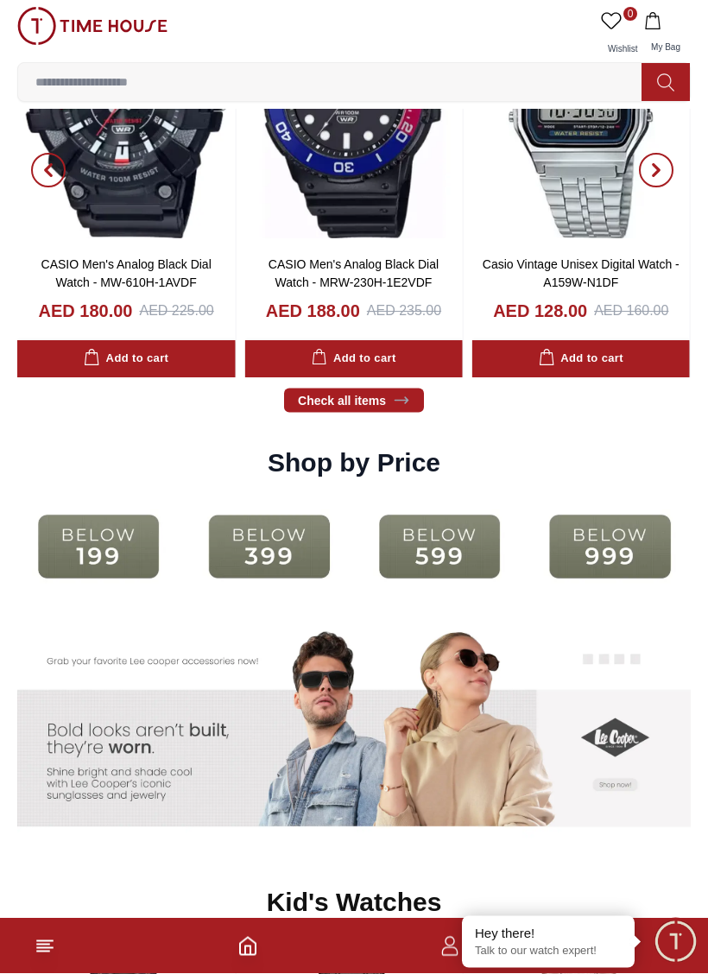
scroll to position [2393, 0]
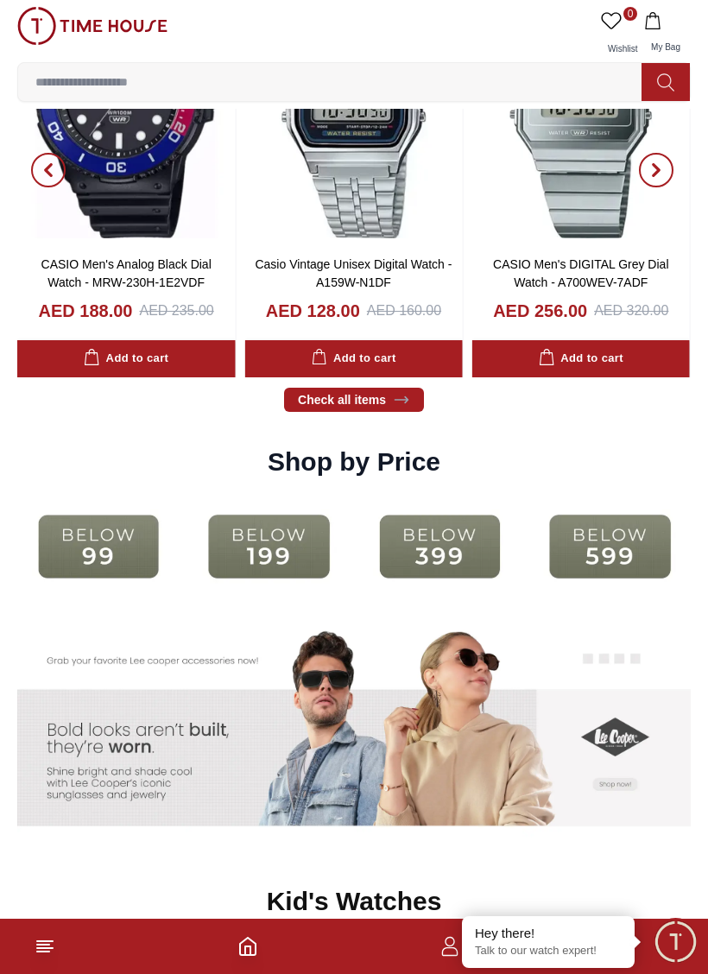
click at [465, 552] on img at bounding box center [439, 547] width 162 height 104
click at [465, 882] on html "100% Genuine products with International Warranty Shop From [GEOGRAPHIC_DATA] |…" at bounding box center [354, 685] width 708 height 6156
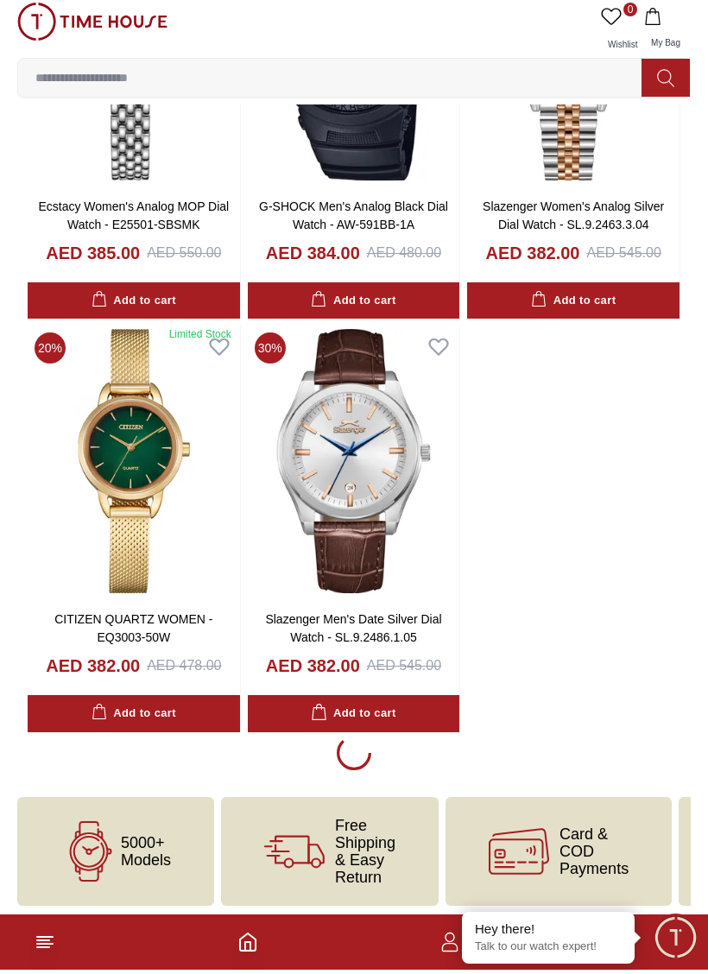
scroll to position [2334, 0]
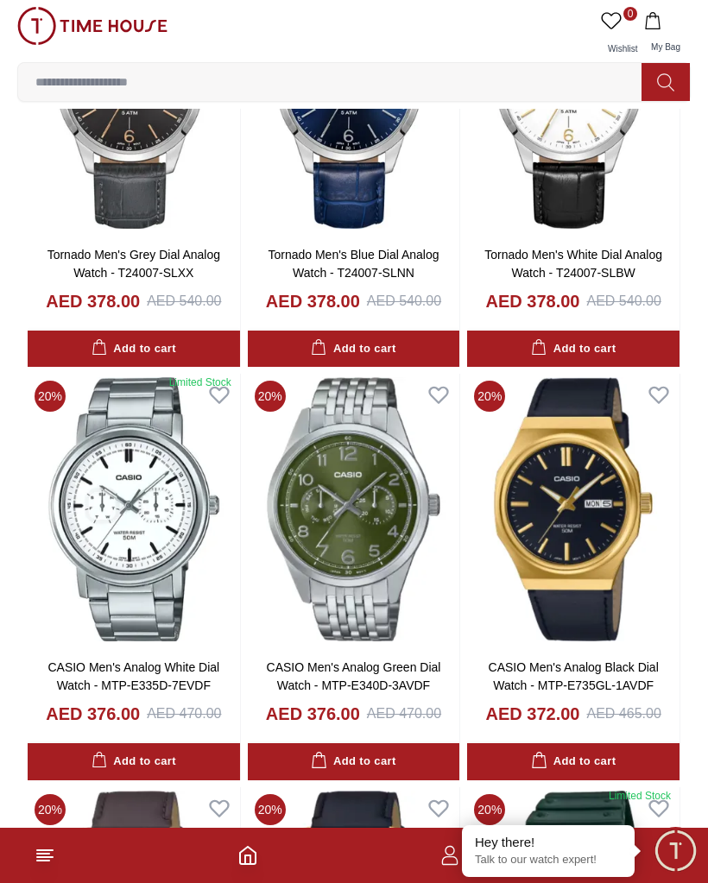
scroll to position [3908, 0]
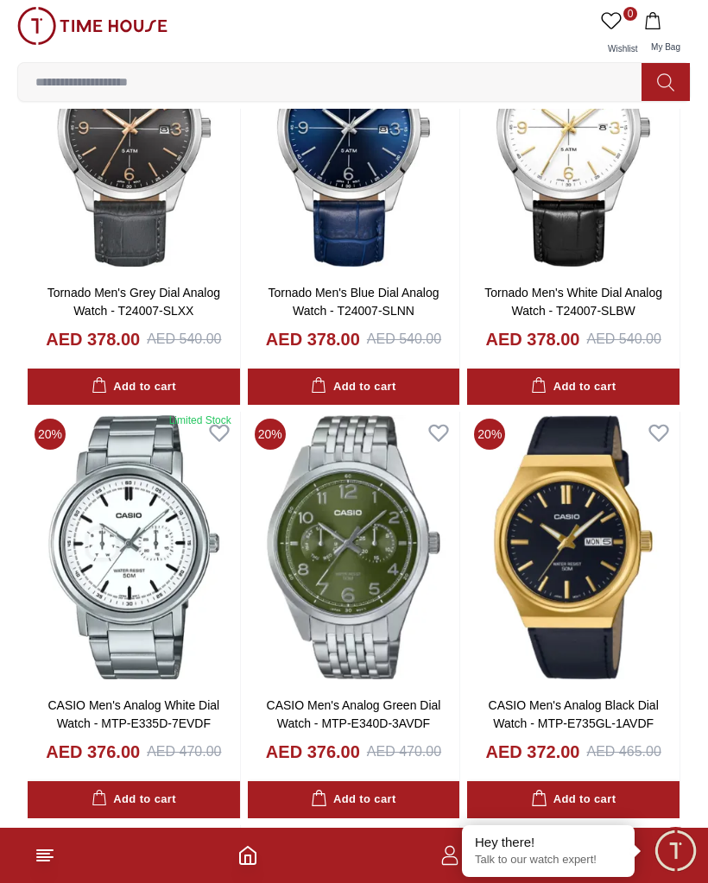
click at [147, 87] on input at bounding box center [336, 82] width 637 height 35
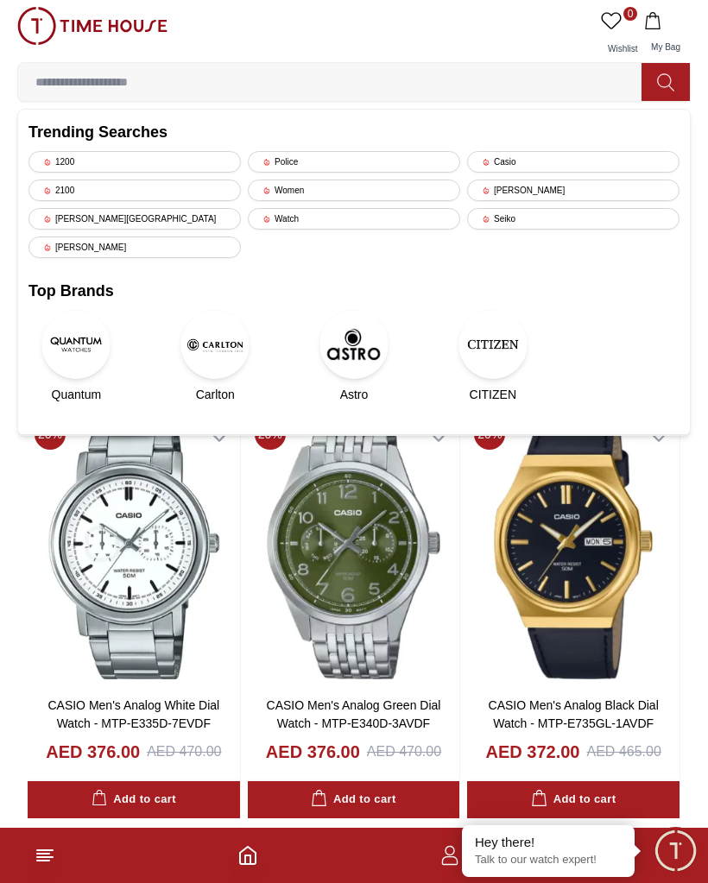
click at [200, 95] on input at bounding box center [336, 82] width 637 height 35
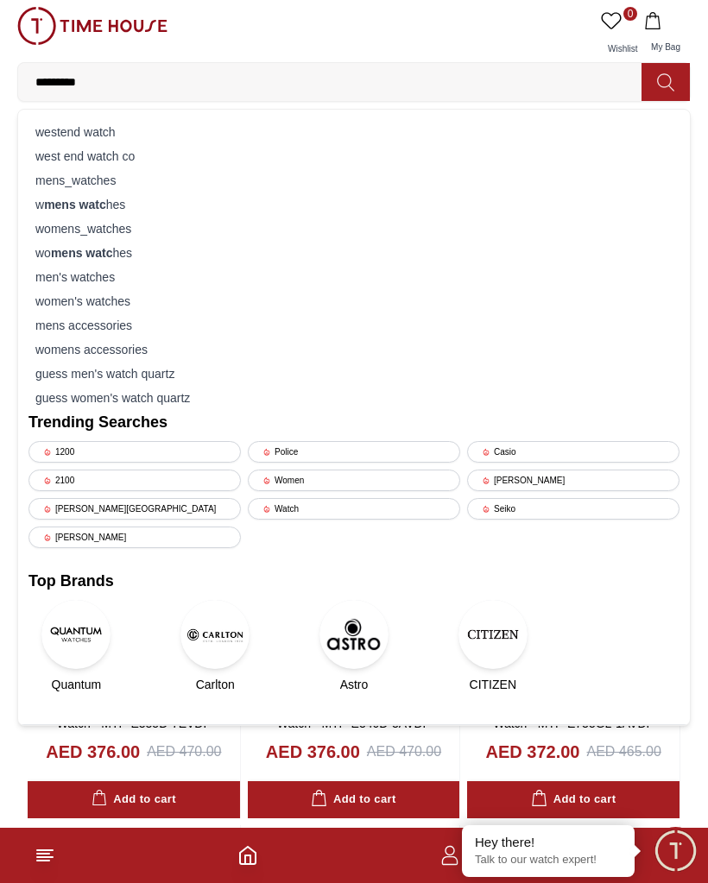
type input "**********"
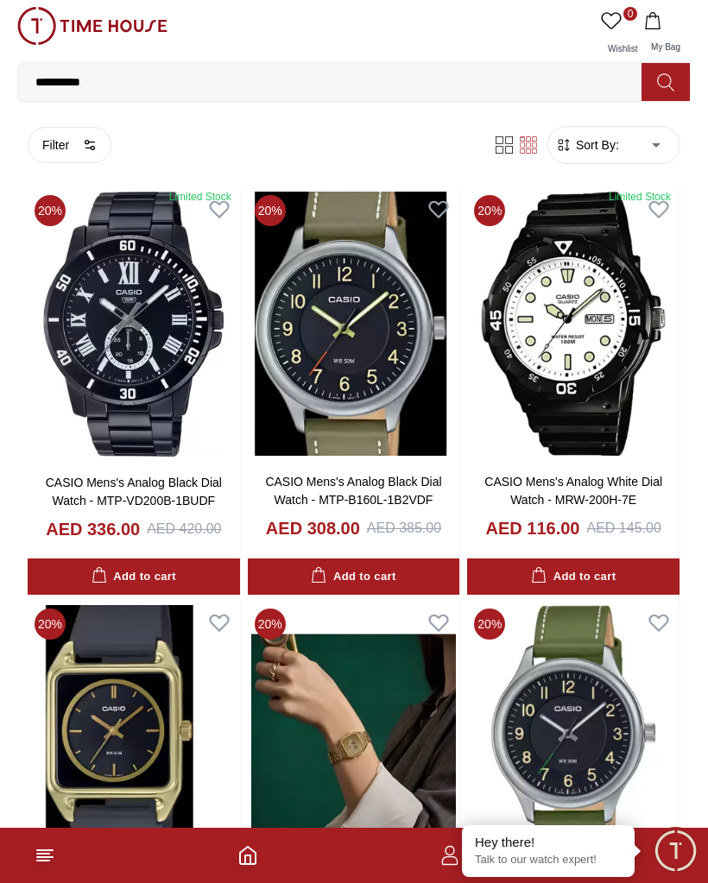
click at [657, 146] on body "**********" at bounding box center [354, 775] width 708 height 1551
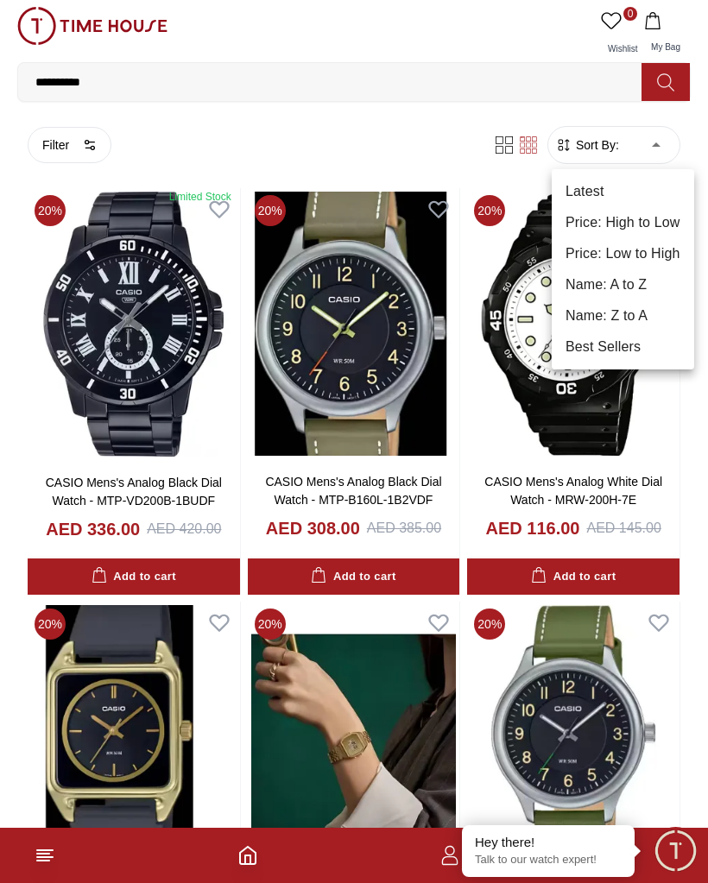
click at [621, 351] on li "Best Sellers" at bounding box center [623, 347] width 142 height 31
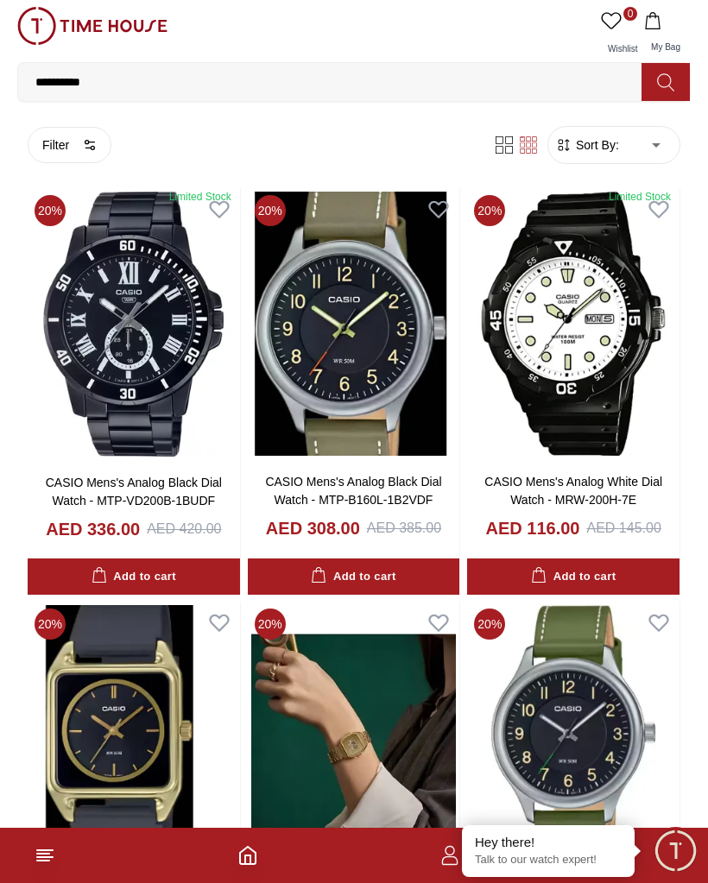
type input "*"
click at [434, 143] on icon at bounding box center [434, 140] width 8 height 8
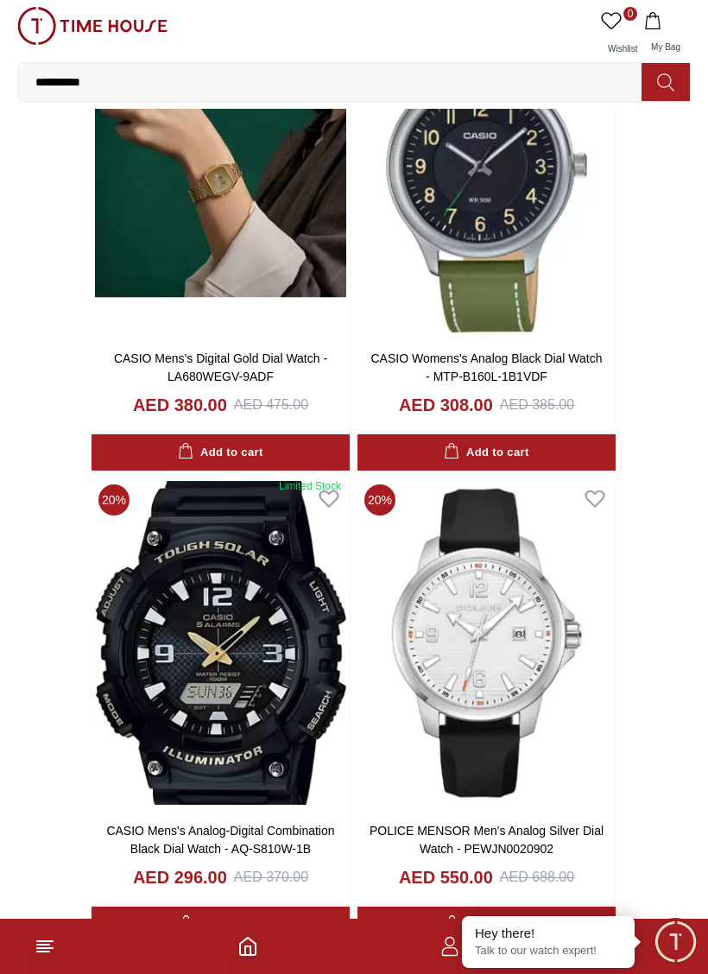
scroll to position [1294, 0]
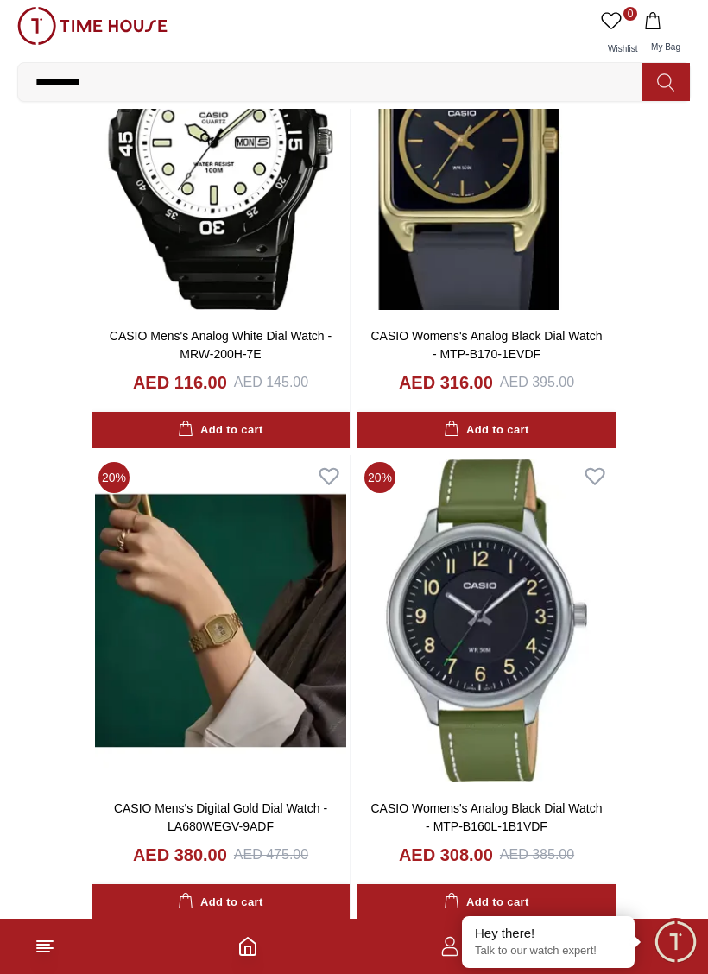
click at [174, 97] on input "**********" at bounding box center [336, 82] width 637 height 35
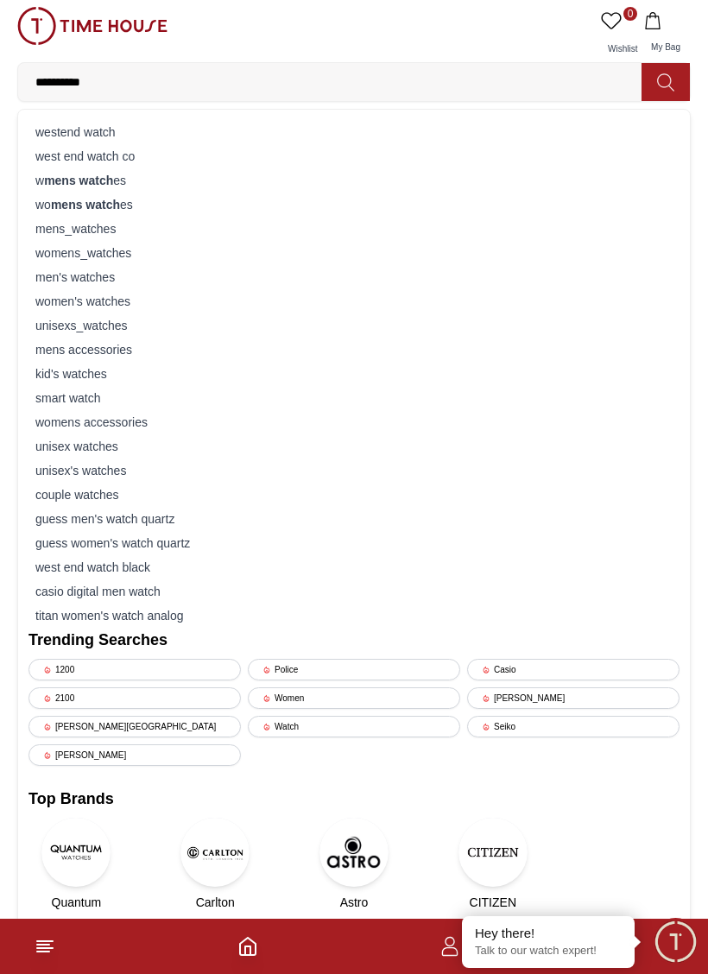
scroll to position [678, 0]
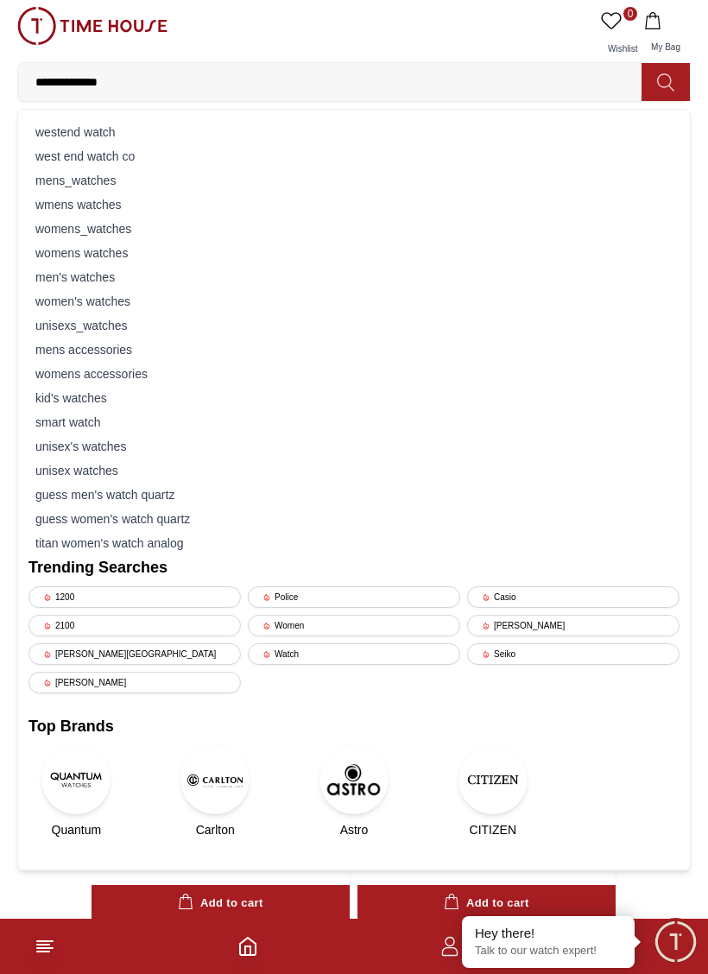
type input "**********"
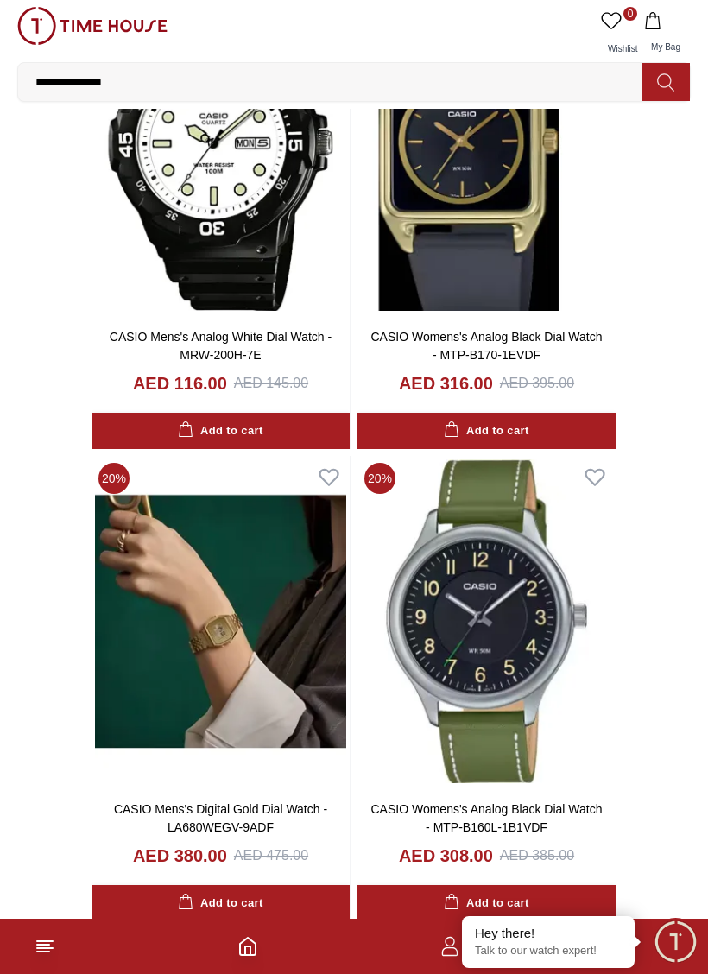
type input "******"
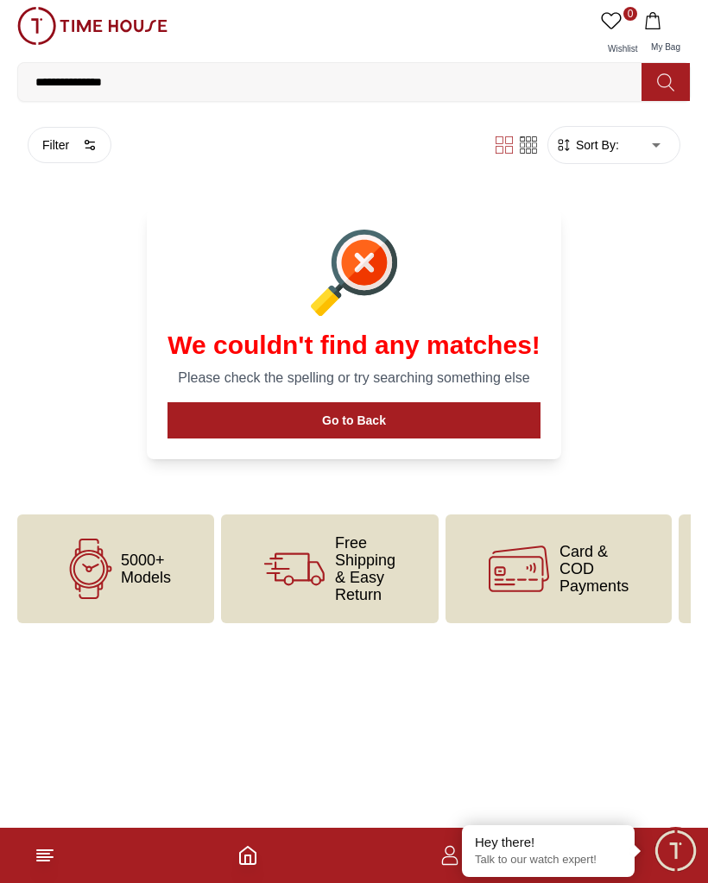
click at [204, 83] on input "**********" at bounding box center [336, 82] width 637 height 35
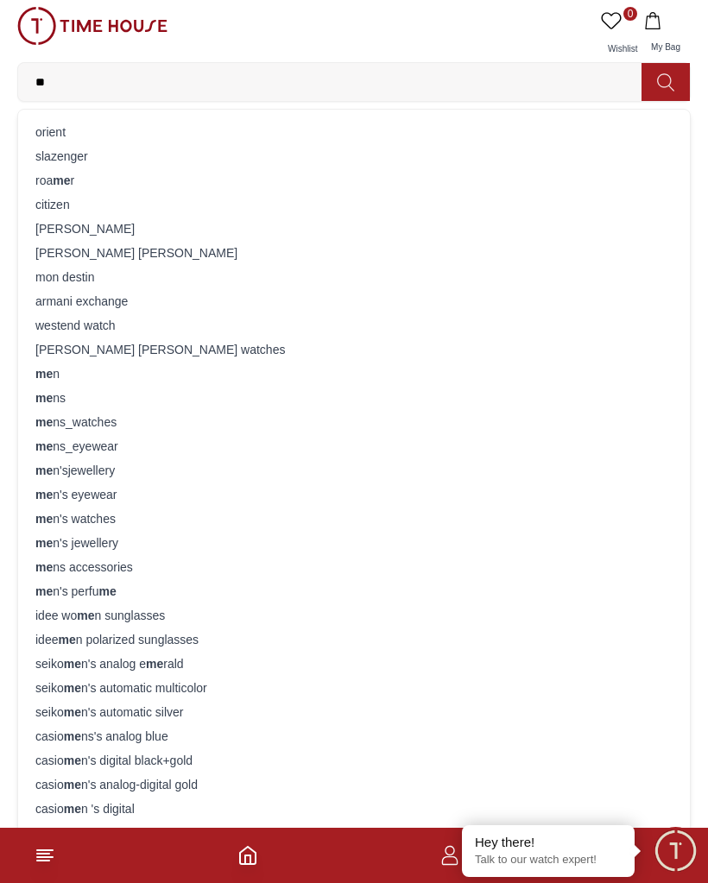
type input "*"
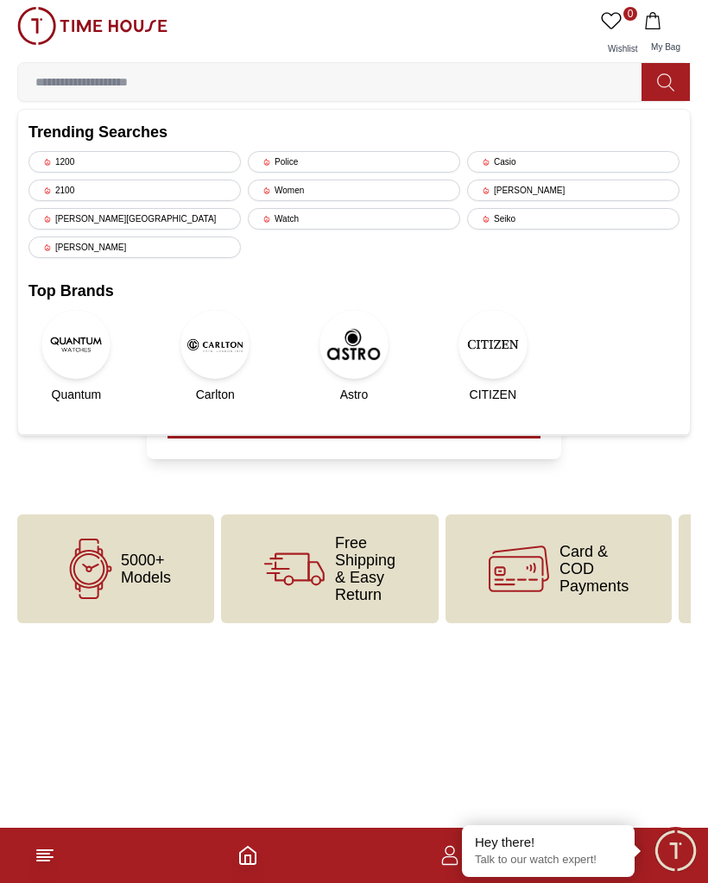
click at [576, 190] on div "[PERSON_NAME]" at bounding box center [573, 191] width 212 height 22
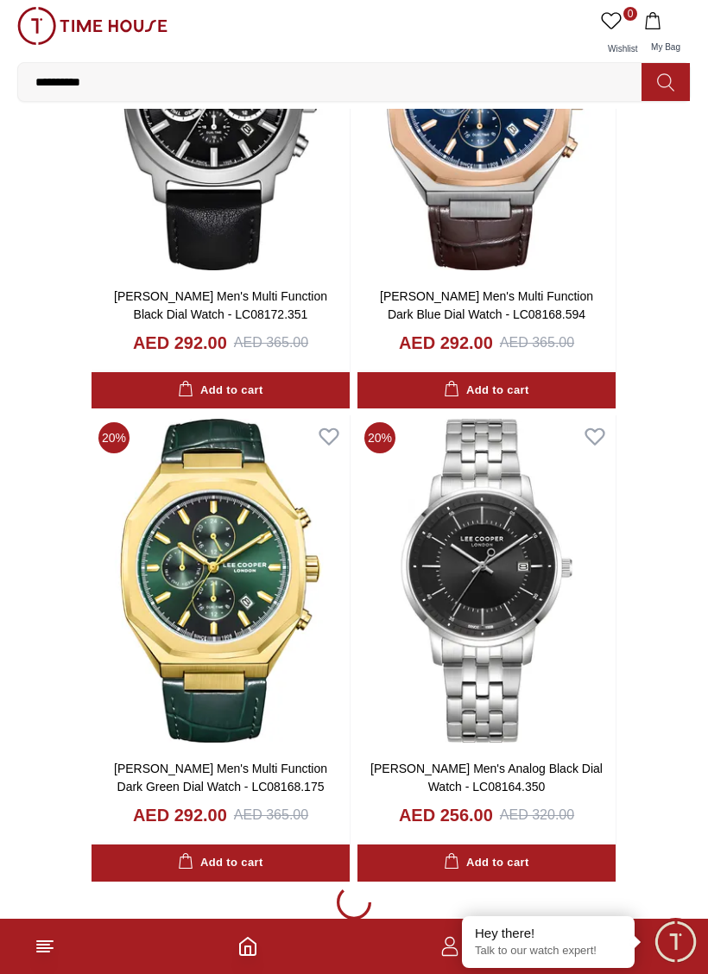
scroll to position [4026, 0]
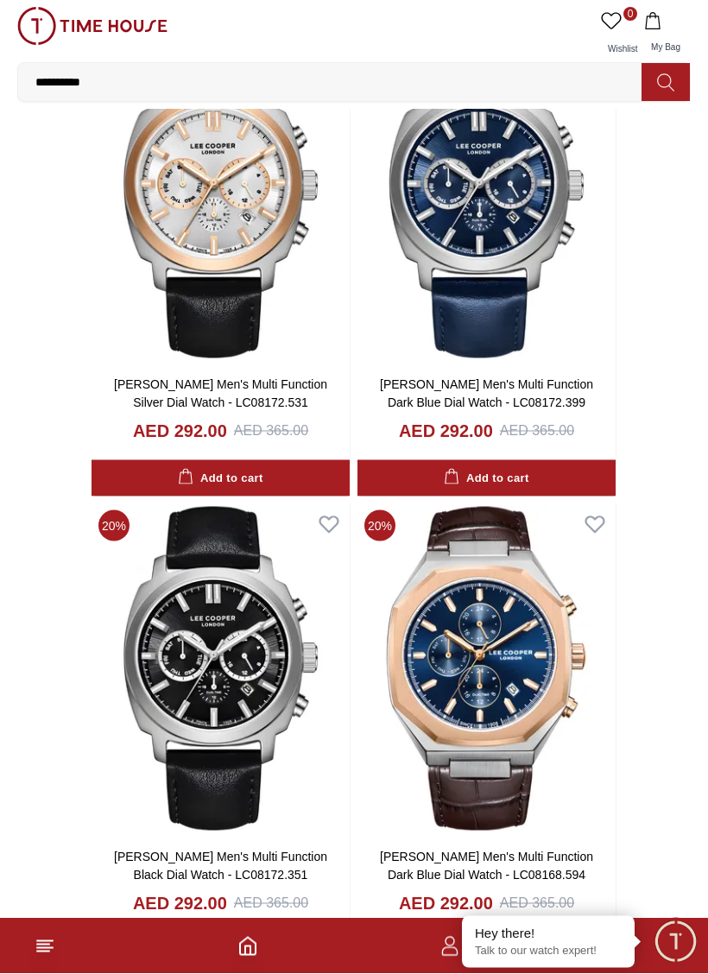
scroll to position [3465, 0]
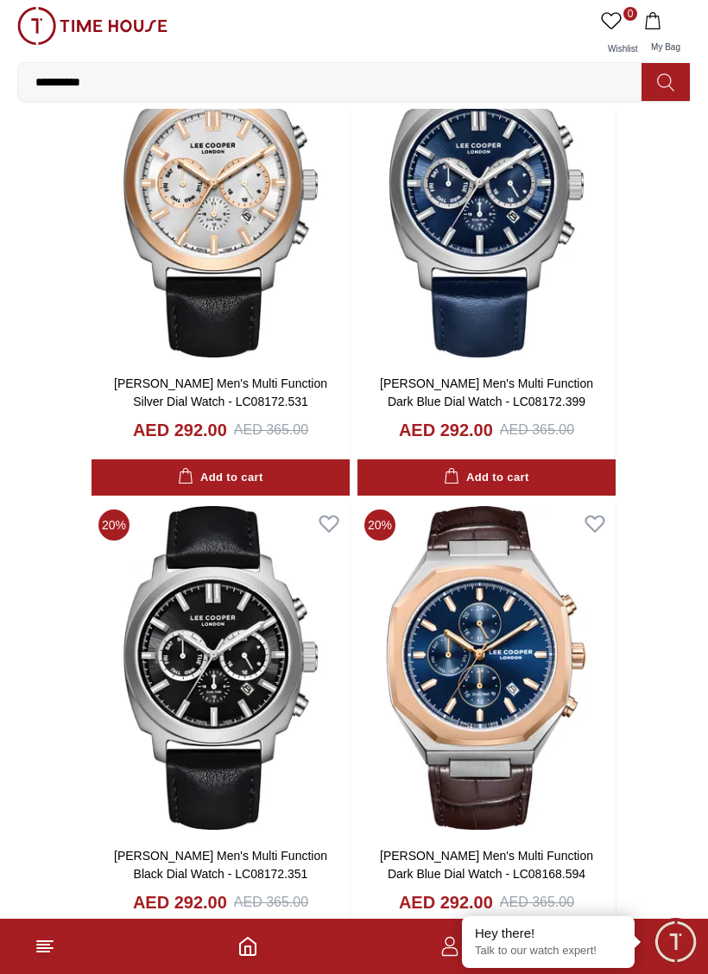
click at [262, 478] on div "Add to cart" at bounding box center [220, 478] width 85 height 20
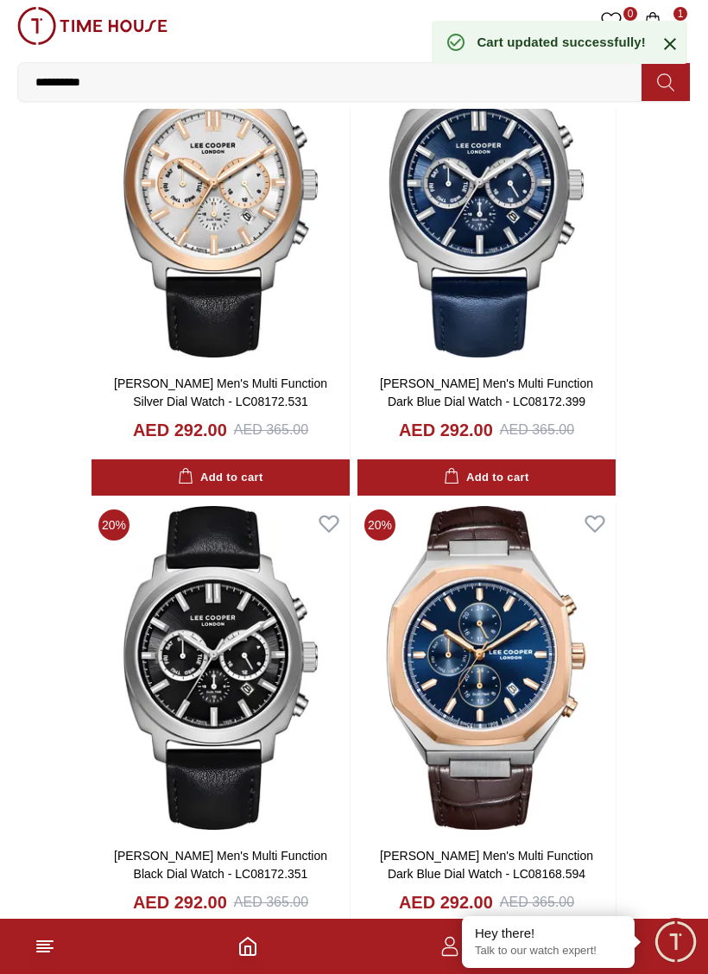
click at [509, 472] on div "Add to cart" at bounding box center [486, 478] width 85 height 20
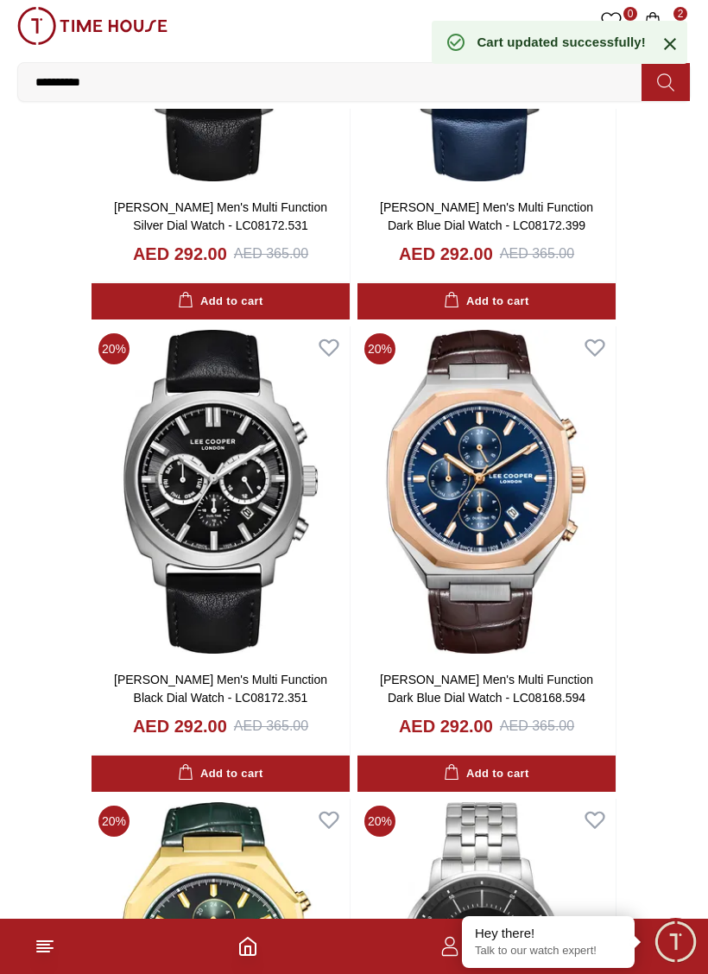
scroll to position [3652, 0]
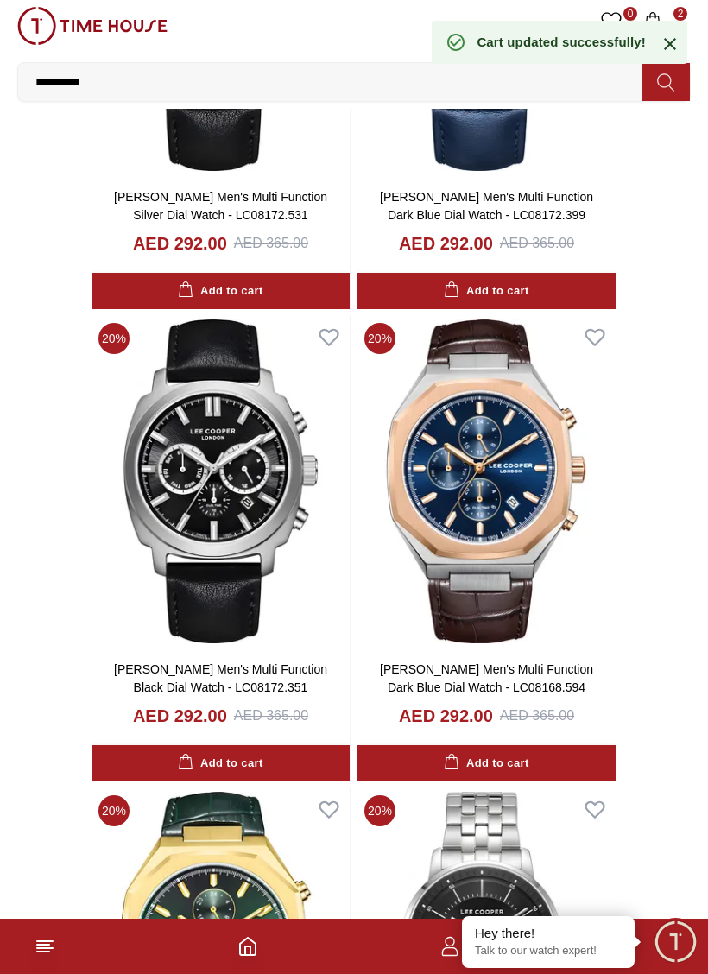
click at [253, 758] on div "Add to cart" at bounding box center [220, 764] width 85 height 20
click at [516, 758] on div "Add to cart" at bounding box center [486, 764] width 85 height 20
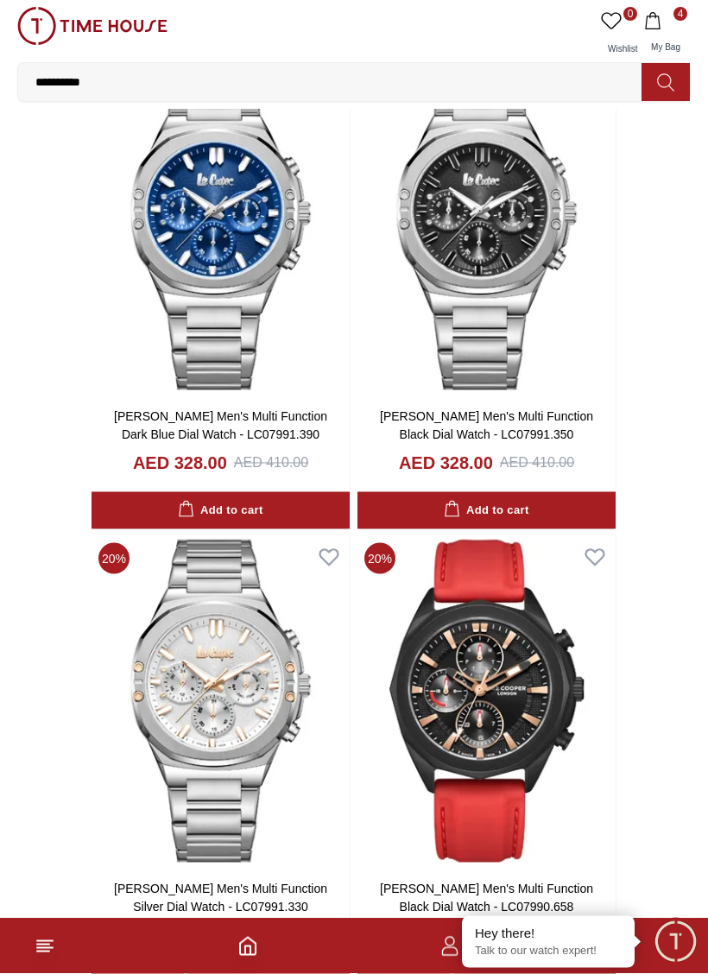
scroll to position [8157, 0]
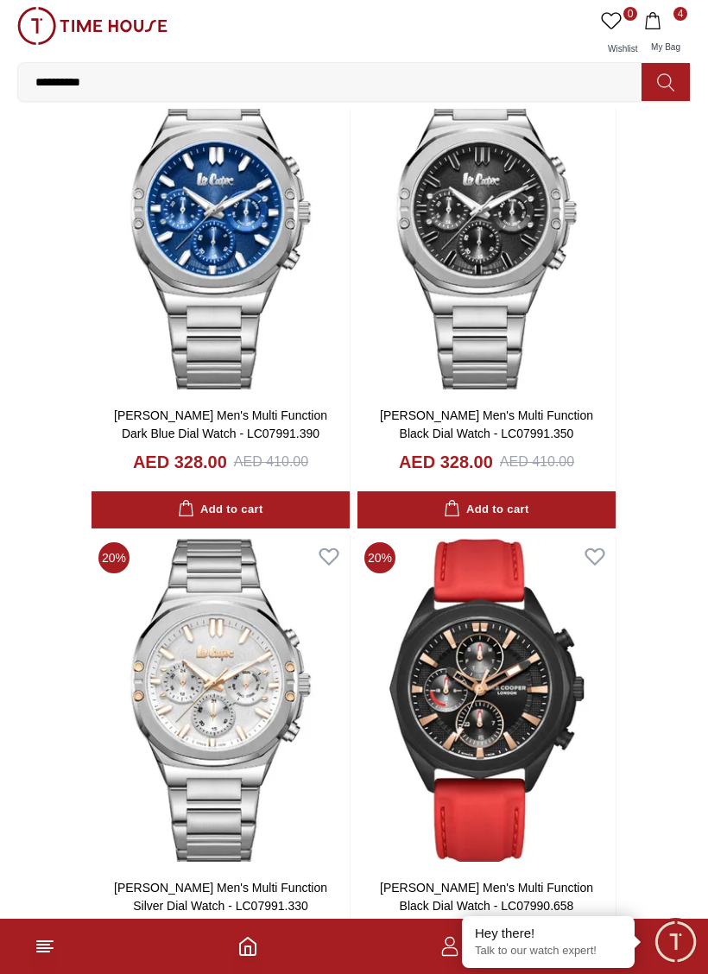
click at [247, 512] on button "Add to cart" at bounding box center [221, 509] width 258 height 37
click at [500, 507] on div "Add to cart" at bounding box center [486, 510] width 85 height 20
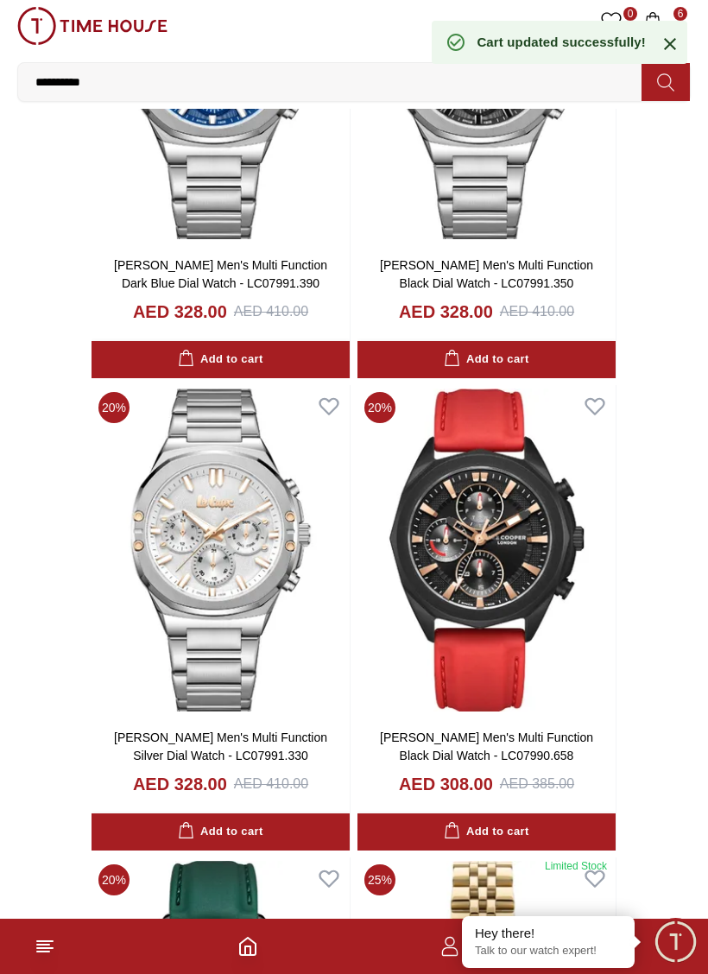
scroll to position [8308, 0]
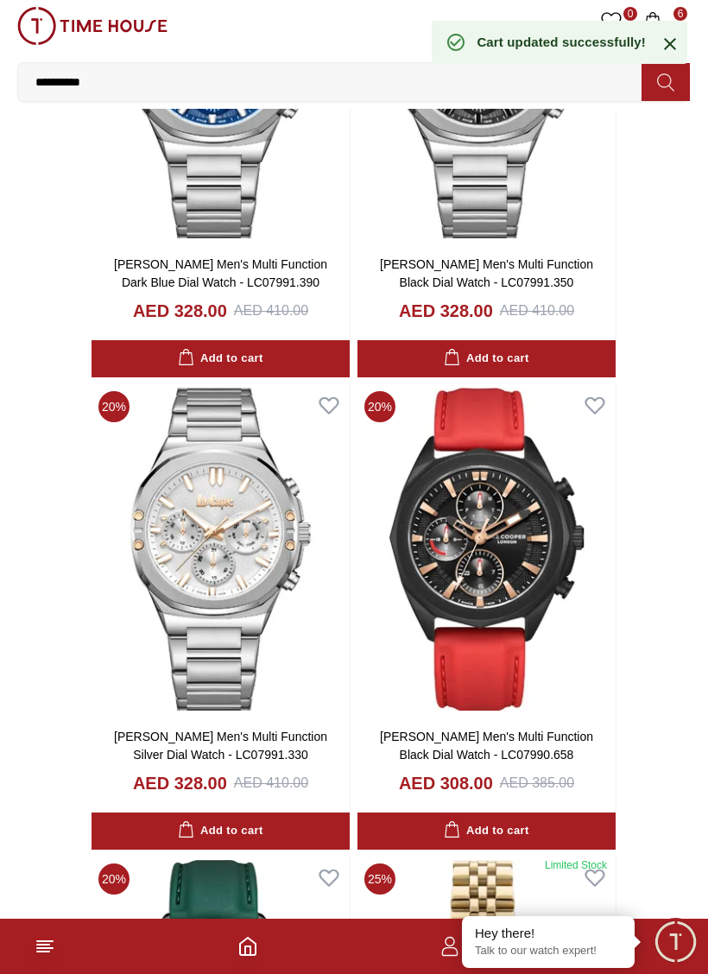
click at [248, 821] on div "Add to cart" at bounding box center [220, 831] width 85 height 20
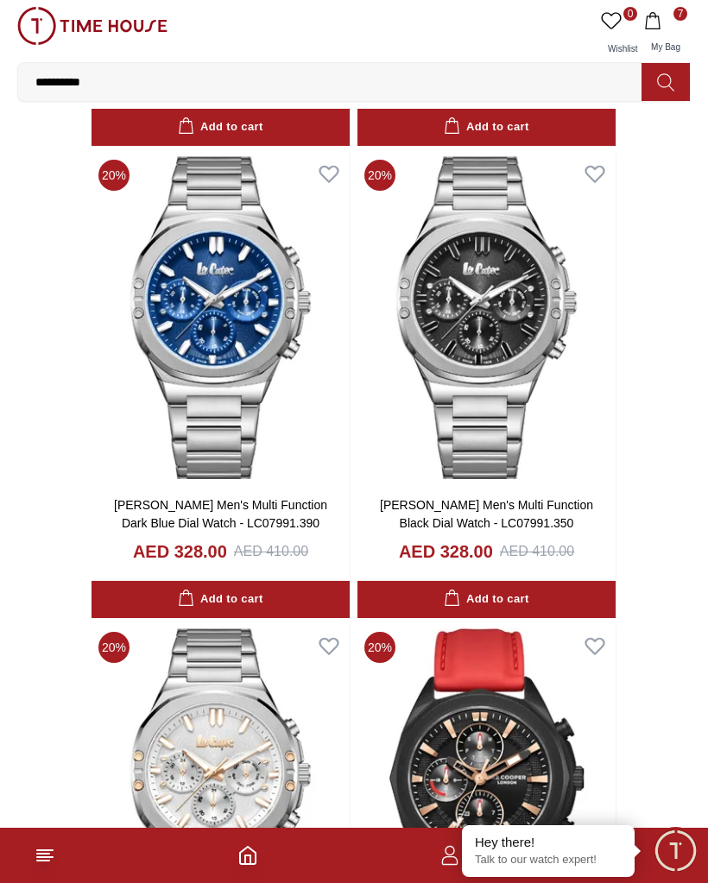
scroll to position [8067, 0]
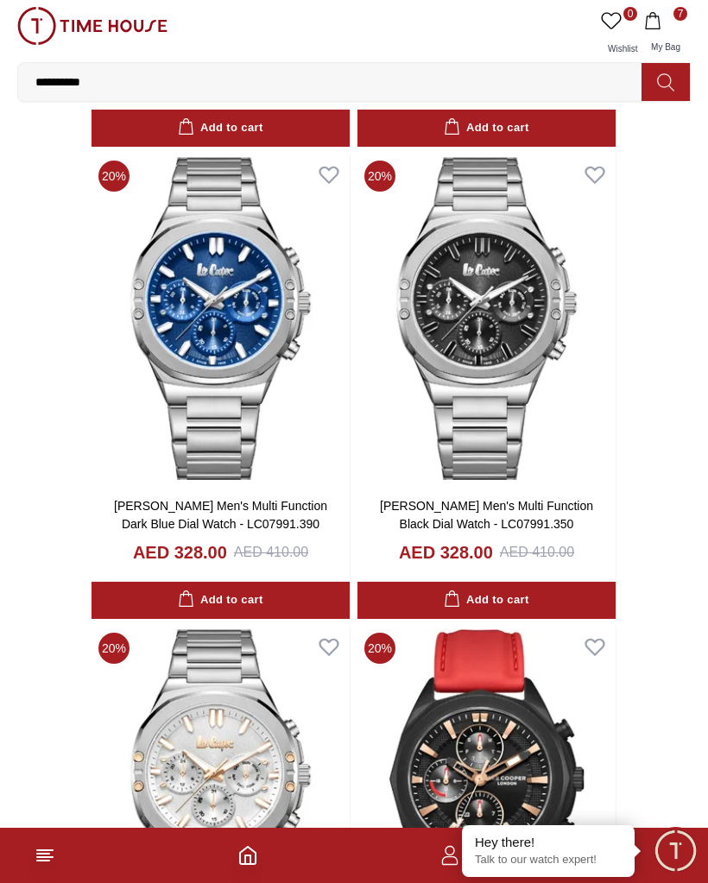
click at [674, 17] on span "7" at bounding box center [681, 14] width 14 height 14
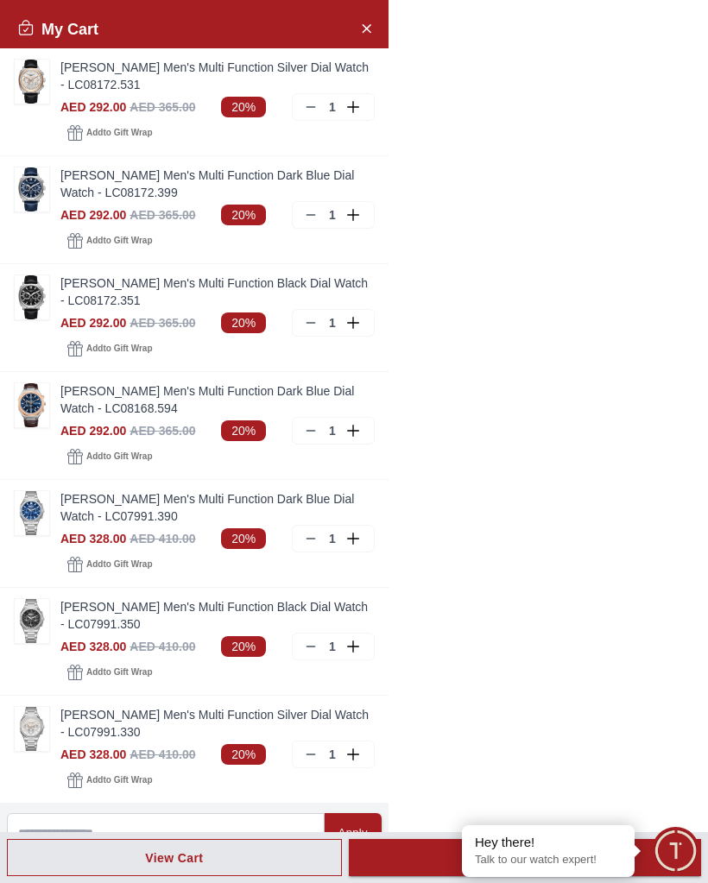
click at [545, 130] on div "My Cart [PERSON_NAME] Men's Multi Function Silver Dial Watch - LC08172.531 AED …" at bounding box center [513, 441] width 389 height 883
click at [650, 184] on div "My Cart [PERSON_NAME] Men's Multi Function Silver Dial Watch - LC08172.531 AED …" at bounding box center [513, 441] width 389 height 883
